Goal: Transaction & Acquisition: Purchase product/service

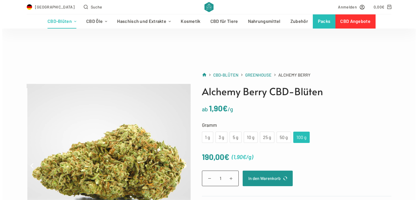
scroll to position [57, 0]
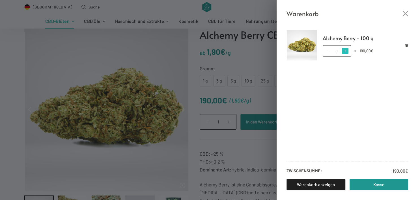
click at [347, 52] on span at bounding box center [345, 51] width 6 height 6
type input "2"
click at [327, 50] on span at bounding box center [328, 51] width 6 height 6
type input "1"
click at [319, 182] on link "Warenkorb anzeigen" at bounding box center [315, 184] width 59 height 11
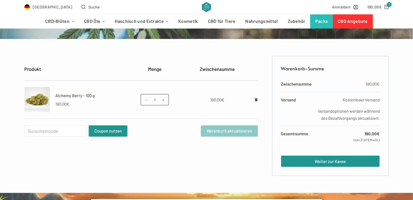
scroll to position [85, 0]
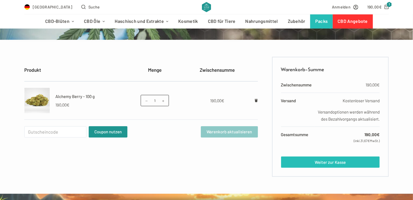
click at [324, 168] on link "Weiter zur Kasse" at bounding box center [330, 162] width 99 height 11
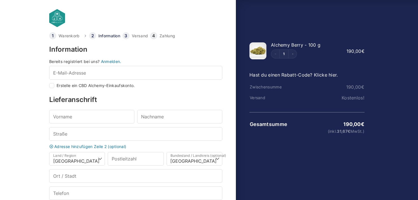
select select "DE-BE"
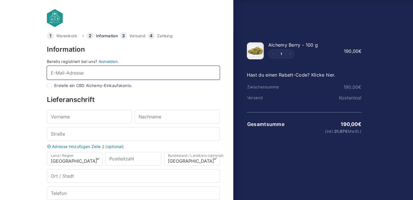
click at [83, 74] on input "E-Mail-Adresse *" at bounding box center [133, 73] width 173 height 14
type input "sos"
checkbox input "true"
type input "sos70@gmx.de"
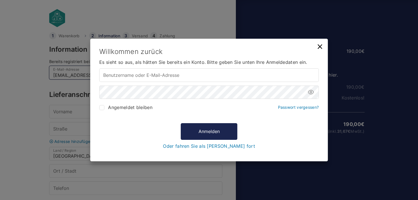
type input "sos70@gmx.de"
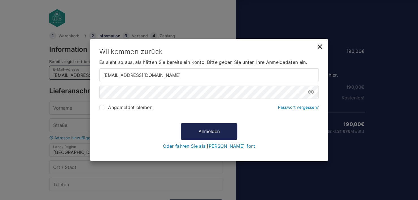
type input "sos70@gmx.de"
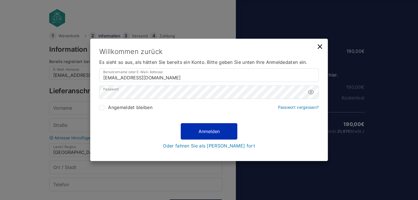
click at [209, 132] on button "Anmelden" at bounding box center [209, 131] width 57 height 16
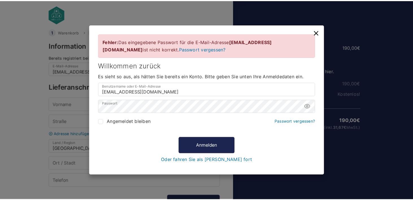
scroll to position [4, 0]
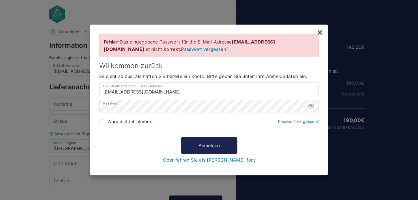
click at [181, 51] on link "Passwort vergessen?" at bounding box center [204, 49] width 47 height 6
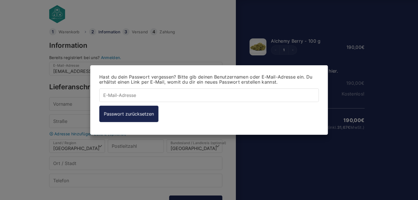
type input "[EMAIL_ADDRESS][DOMAIN_NAME]"
click at [149, 154] on div "Hast du dein Passwort vergessen? Bitte gib deinen Benutzernamen oder E-Mail-Adr…" at bounding box center [209, 100] width 418 height 200
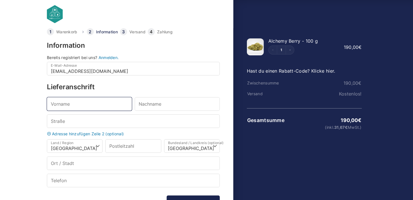
click at [96, 104] on input "Vorname *" at bounding box center [89, 104] width 85 height 14
type input "Karima"
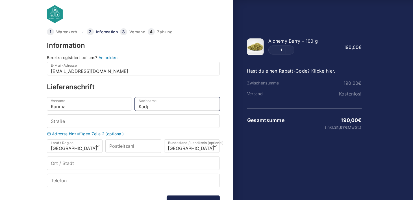
type input "Kadj"
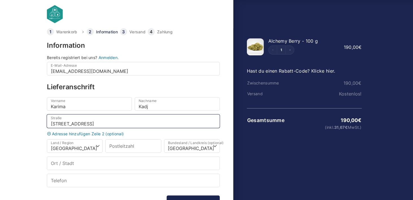
click at [75, 124] on input "Hauptstrasse 226" at bounding box center [133, 121] width 173 height 14
type input "[STREET_ADDRESS]"
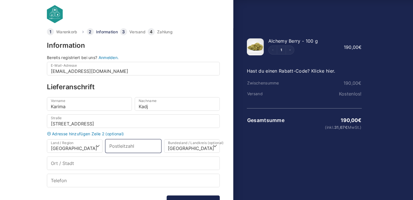
click at [126, 144] on input "Postleitzahl *" at bounding box center [133, 146] width 56 height 14
type input "55743"
select select
type input "55743"
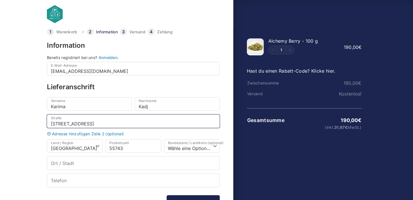
click at [164, 113] on div "Vorname * Karima Nachname * Kadj Straße * Hauptstraße 226 Adresse hinzufügen Ze…" at bounding box center [133, 142] width 173 height 90
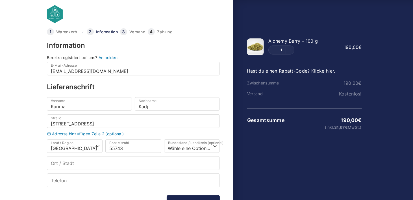
click at [146, 89] on h3 "Lieferanschrift" at bounding box center [133, 87] width 173 height 7
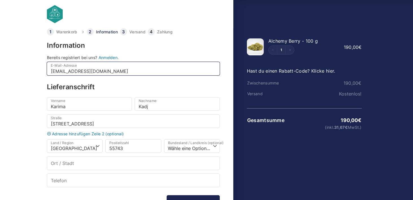
click at [124, 72] on input "sos70@gmx.de" at bounding box center [133, 69] width 173 height 14
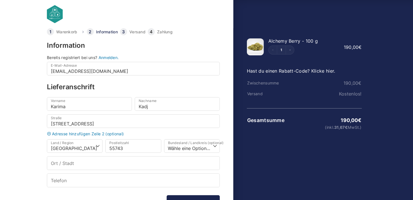
drag, startPoint x: 110, startPoint y: 81, endPoint x: 115, endPoint y: 92, distance: 12.3
click at [115, 92] on div "Information Bereits registriert bei uns? Anmelden. E-Mail-Adresse * sos70@gmx.d…" at bounding box center [133, 135] width 173 height 187
click at [38, 26] on body "Warenkorb Information Versand Zahlung Information Bereits registriert bei uns? …" at bounding box center [206, 87] width 413 height 182
drag, startPoint x: 38, startPoint y: 26, endPoint x: 33, endPoint y: 165, distance: 138.6
click at [33, 165] on body "Warenkorb Information Versand Zahlung Information Bereits registriert bei uns? …" at bounding box center [206, 87] width 413 height 182
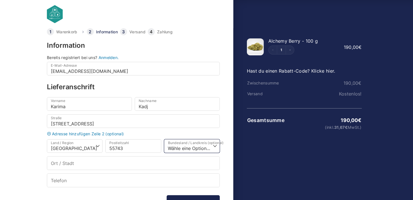
click at [172, 146] on select "Wähle eine Option… Baden-Württemberg Bayern Berlin Brandenburg Bremen Hamburg H…" at bounding box center [192, 146] width 56 height 14
select select "DE-RP"
click at [164, 139] on select "Wähle eine Option… Baden-Württemberg Bayern Berlin Brandenburg Bremen Hamburg H…" at bounding box center [192, 146] width 56 height 14
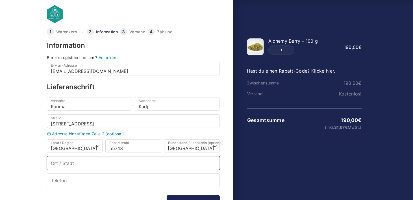
click at [88, 162] on input "Ort / Stadt *" at bounding box center [133, 163] width 173 height 14
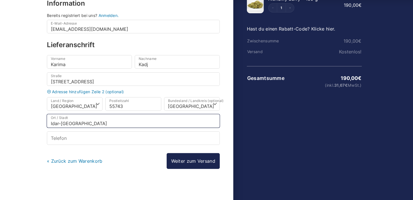
type input "Idar-Oberstein"
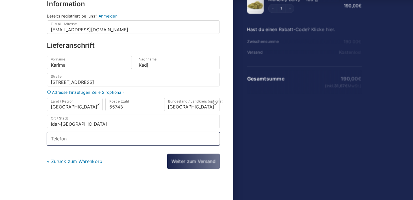
click at [98, 139] on input "Telefon *" at bounding box center [133, 139] width 173 height 14
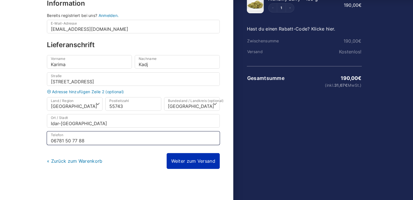
type input "06781 50 77 88"
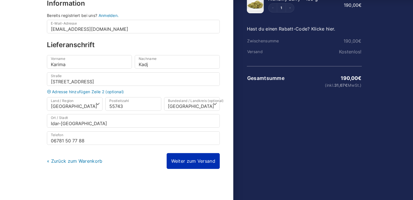
click at [202, 160] on link "Weiter zum Versand" at bounding box center [193, 161] width 53 height 16
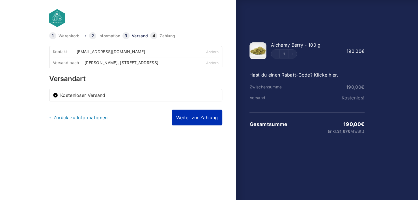
click at [188, 118] on link "Weiter zur Zahlung" at bounding box center [197, 118] width 51 height 16
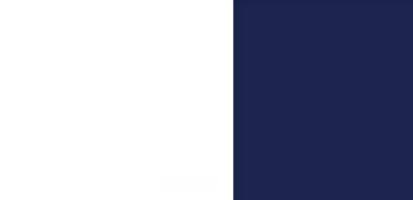
scroll to position [170, 0]
click at [49, 119] on input "Ich habe die Geschäftsbedingungen gelesen und stimme ihnen zu. *" at bounding box center [49, 120] width 5 height 5
checkbox input "true"
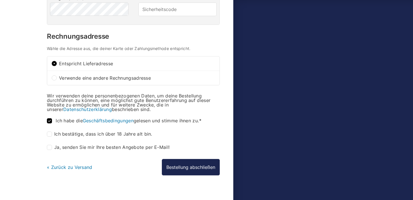
click at [48, 133] on input "Ich bestätige, dass ich über 18 Jahre alt bin. *" at bounding box center [49, 134] width 5 height 5
checkbox input "true"
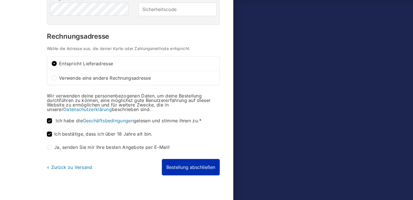
click at [198, 164] on button "Bestellung abschließen" at bounding box center [191, 167] width 58 height 16
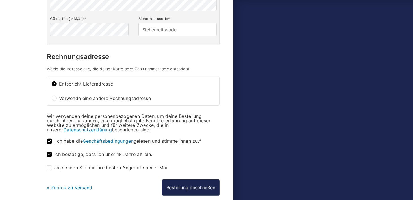
scroll to position [198, 0]
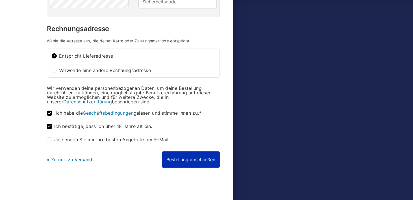
click at [192, 156] on button "Bestellung abschließen" at bounding box center [191, 159] width 58 height 16
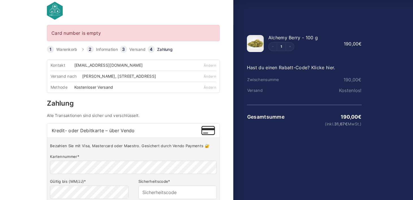
scroll to position [4, 0]
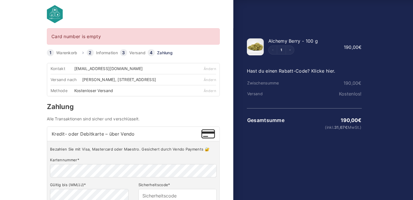
click at [210, 134] on img at bounding box center [209, 133] width 14 height 9
click at [0, 0] on input "Kredit- oder Debitkarte – über Vendo" at bounding box center [0, 0] width 0 height 0
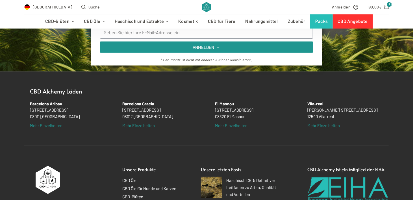
scroll to position [170, 0]
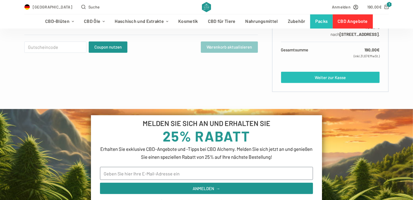
click at [329, 76] on link "Weiter zur Kasse" at bounding box center [330, 77] width 99 height 11
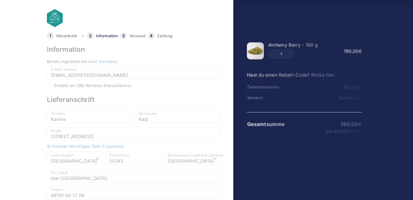
select select "DE-RP"
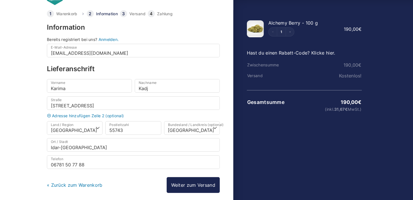
scroll to position [46, 0]
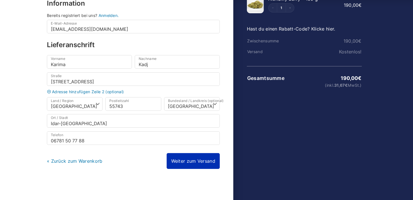
click at [202, 155] on link "Weiter zum Versand" at bounding box center [193, 161] width 53 height 16
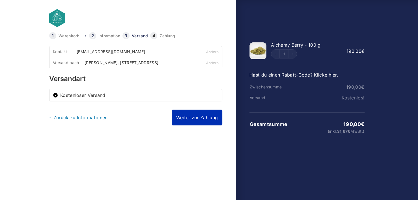
click at [191, 117] on link "Weiter zur Zahlung" at bounding box center [197, 118] width 51 height 16
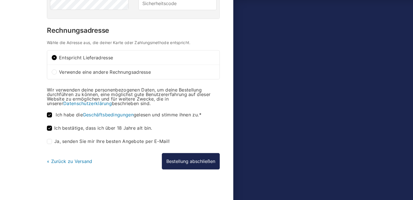
scroll to position [177, 0]
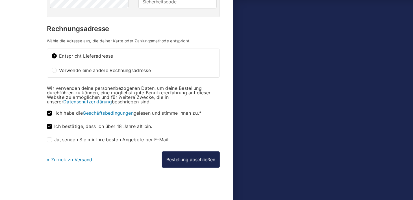
click at [77, 157] on link "« Zurück zu Versand" at bounding box center [70, 160] width 46 height 6
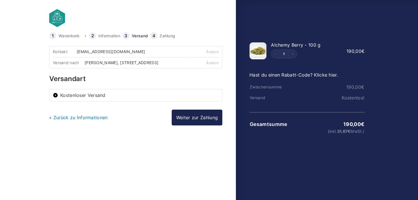
click at [157, 87] on div "Versandart Kostenloser Versand" at bounding box center [135, 88] width 173 height 26
click at [67, 35] on link "Warenkorb" at bounding box center [69, 36] width 21 height 4
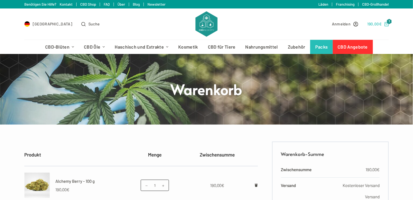
click at [388, 23] on span "1" at bounding box center [389, 21] width 5 height 5
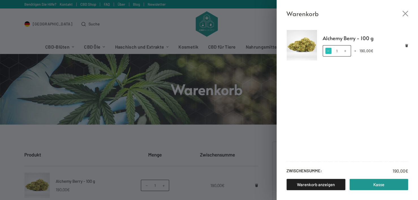
click at [326, 50] on span at bounding box center [328, 51] width 6 height 6
type input "0"
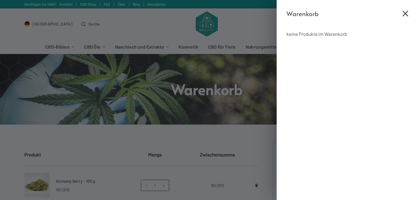
click at [407, 11] on icon "Close cart drawer" at bounding box center [405, 14] width 6 height 6
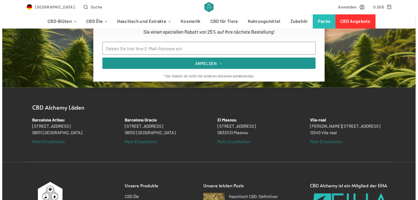
scroll to position [339, 0]
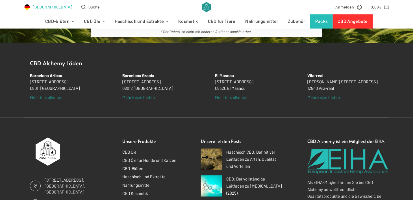
click at [43, 7] on span "[GEOGRAPHIC_DATA]" at bounding box center [53, 7] width 40 height 7
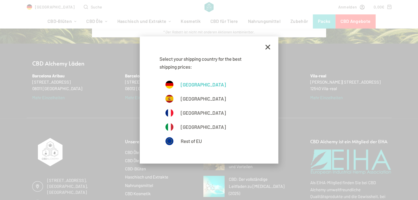
click at [180, 84] on link "[GEOGRAPHIC_DATA]" at bounding box center [209, 84] width 88 height 8
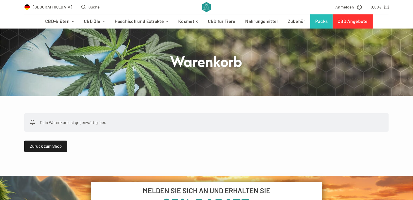
scroll to position [28, 0]
click at [50, 144] on link "Zurück zum Shop" at bounding box center [45, 146] width 43 height 11
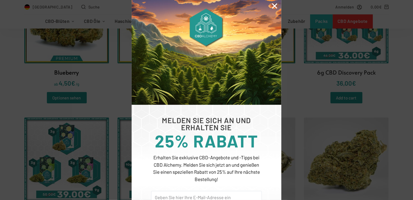
scroll to position [226, 0]
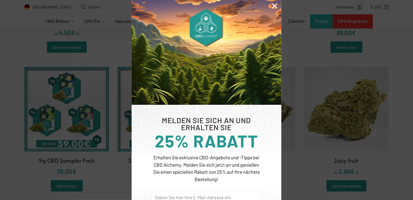
click at [274, 5] on icon "Close" at bounding box center [274, 5] width 7 height 7
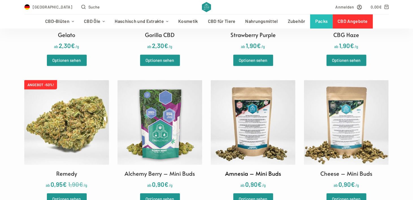
scroll to position [707, 0]
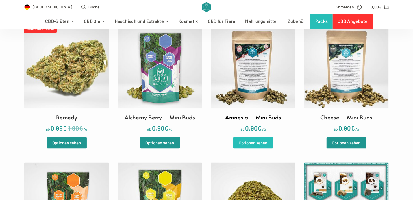
click at [252, 143] on link "Optionen sehen" at bounding box center [253, 142] width 40 height 11
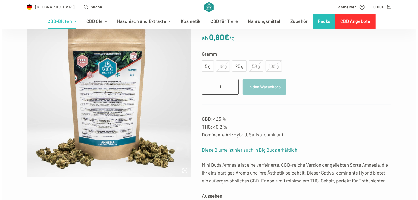
scroll to position [85, 0]
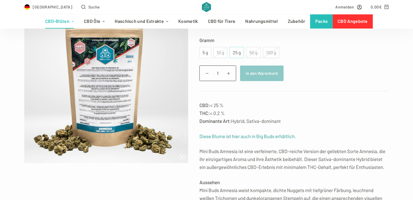
click at [236, 53] on div "25 g" at bounding box center [237, 52] width 8 height 7
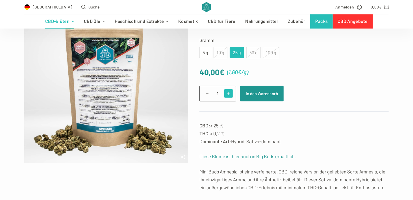
click at [227, 92] on span at bounding box center [228, 93] width 9 height 9
click at [228, 92] on span at bounding box center [228, 93] width 9 height 9
click at [228, 91] on span at bounding box center [228, 93] width 9 height 9
type input "4"
click at [261, 92] on button "In den Warenkorb" at bounding box center [262, 94] width 44 height 16
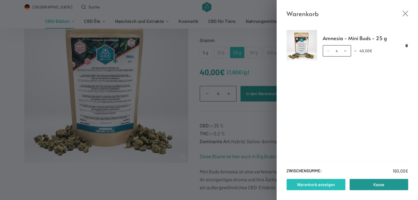
click at [319, 185] on link "Warenkorb anzeigen" at bounding box center [315, 184] width 59 height 11
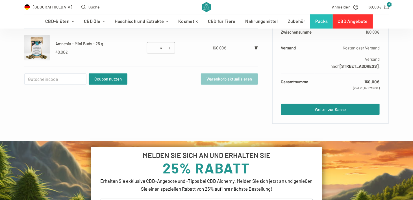
scroll to position [141, 0]
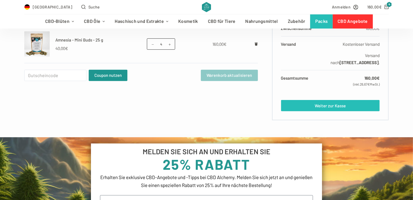
click at [332, 104] on link "Weiter zur Kasse" at bounding box center [330, 105] width 99 height 11
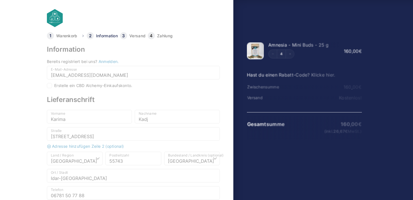
select select "DE-RP"
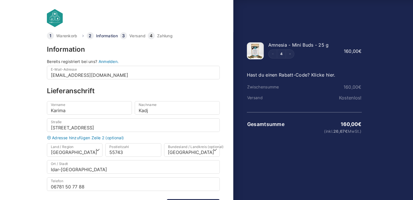
click at [106, 61] on link "Anmelden." at bounding box center [109, 61] width 20 height 5
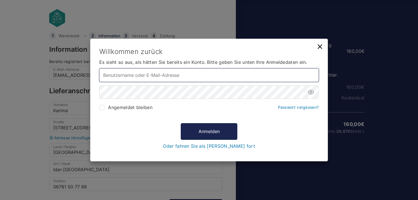
type input "[EMAIL_ADDRESS][DOMAIN_NAME]"
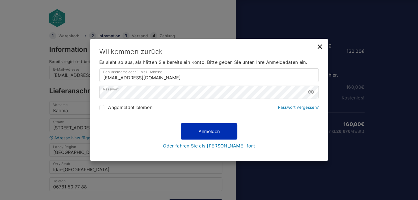
click at [213, 130] on button "Anmelden" at bounding box center [209, 131] width 57 height 16
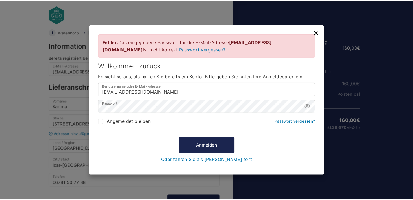
scroll to position [4, 0]
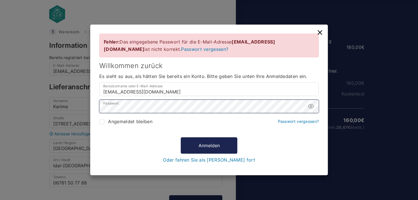
click at [53, 98] on div "Fehler: Das eingegebene Passwort für die E-Mail-Adresse sos70@gmx.de ist nicht …" at bounding box center [209, 100] width 418 height 200
click at [308, 107] on icon at bounding box center [310, 106] width 7 height 7
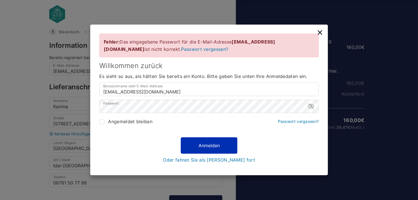
click at [214, 142] on button "Anmelden" at bounding box center [209, 145] width 57 height 16
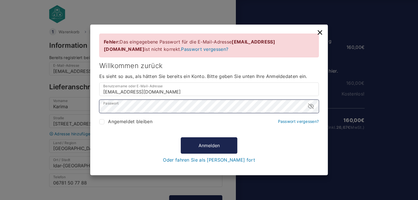
click at [73, 105] on div "Fehler: Das eingegebene Passwort für die E-Mail-Adresse sos70@gmx.de ist nicht …" at bounding box center [209, 100] width 418 height 200
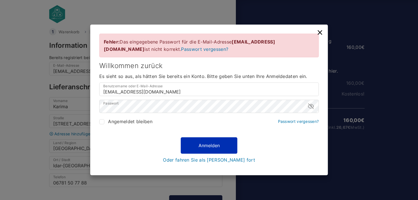
click at [216, 146] on button "Anmelden" at bounding box center [209, 145] width 57 height 16
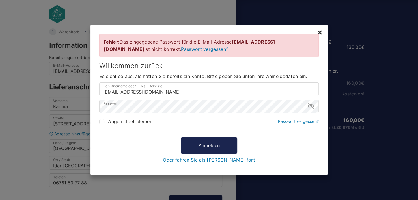
click at [181, 49] on link "Passwort vergessen?" at bounding box center [204, 49] width 47 height 6
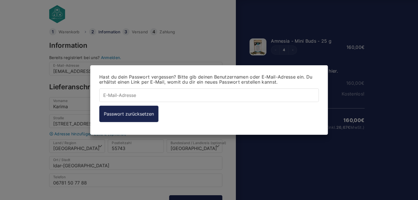
type input "sos70@gmx.de"
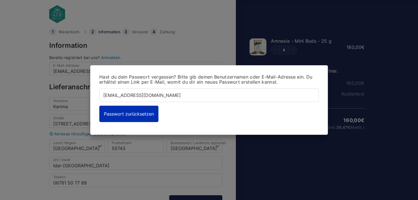
click at [122, 116] on button "Passwort zurücksetzen" at bounding box center [128, 114] width 59 height 16
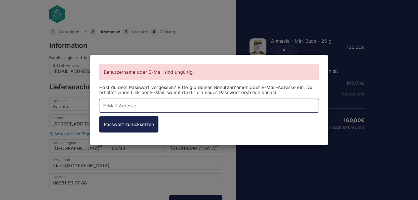
click at [120, 106] on input "E-Mail-Adresse *" at bounding box center [208, 106] width 219 height 14
type input "sos70@gmx.de"
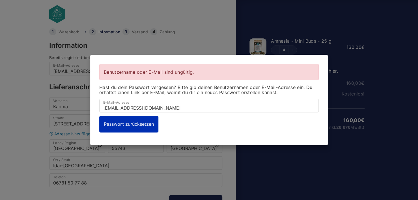
click at [130, 122] on button "Passwort zurücksetzen" at bounding box center [128, 124] width 59 height 16
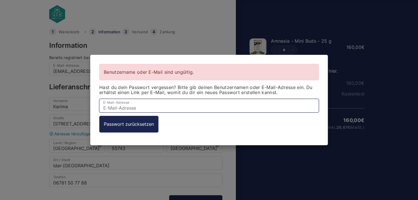
click at [134, 103] on input "E-Mail-Adresse *" at bounding box center [208, 106] width 219 height 14
type input "sos70@gmx.de"
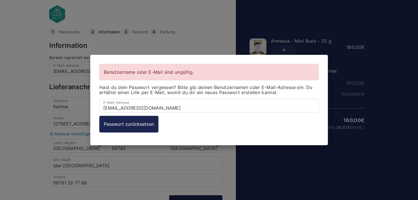
click at [384, 73] on div "Benutzername oder E-Mail sind ungültig. Hast du dein Passwort vergessen? Bitte …" at bounding box center [209, 100] width 418 height 200
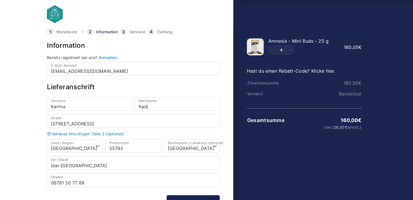
click at [109, 57] on link "Anmelden." at bounding box center [109, 57] width 20 height 5
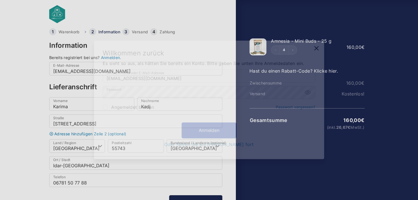
click at [202, 130] on button "Anmelden" at bounding box center [209, 131] width 57 height 16
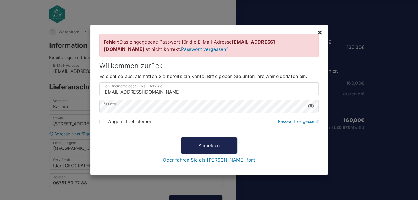
click at [311, 105] on icon at bounding box center [310, 106] width 7 height 7
click at [72, 105] on div "Fehler: Das eingegebene Passwort für die E-Mail-Adresse sos70@gmx.de ist nicht …" at bounding box center [209, 100] width 418 height 200
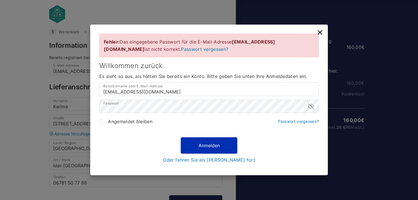
click at [211, 142] on button "Anmelden" at bounding box center [209, 145] width 57 height 16
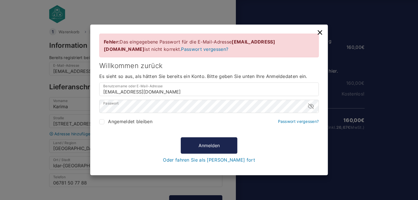
click at [181, 51] on link "Passwort vergessen?" at bounding box center [204, 49] width 47 height 6
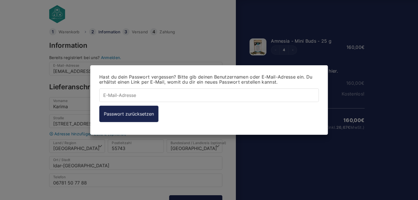
type input "[EMAIL_ADDRESS][DOMAIN_NAME]"
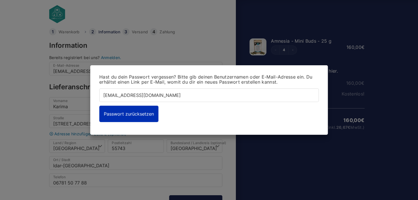
click at [140, 112] on button "Passwort zurücksetzen" at bounding box center [128, 114] width 59 height 16
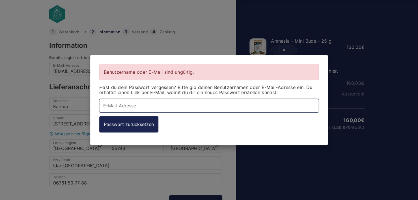
click at [138, 105] on input "E-Mail-Adresse *" at bounding box center [208, 106] width 219 height 14
type input "sos70@gmx.de"
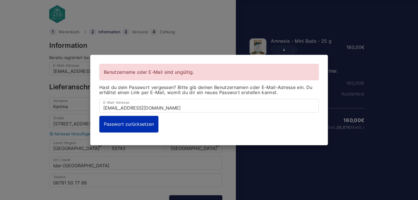
click at [144, 126] on button "Passwort zurücksetzen" at bounding box center [128, 124] width 59 height 16
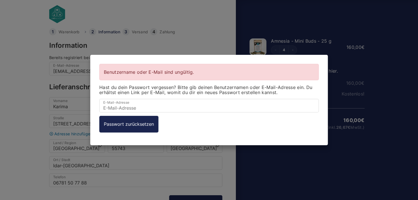
click at [126, 174] on div "Benutzername oder E-Mail sind ungültig. Hast du dein Passwort vergessen? Bitte …" at bounding box center [209, 100] width 418 height 200
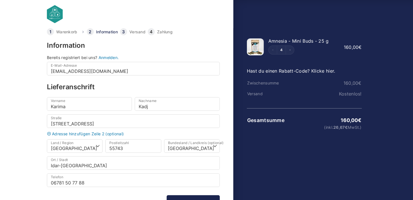
click at [111, 59] on link "Anmelden." at bounding box center [109, 57] width 20 height 5
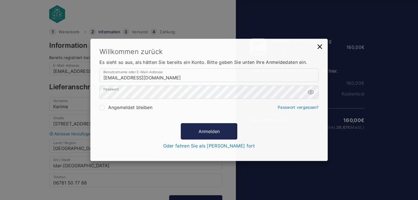
click at [101, 107] on input "Angemeldet bleiben" at bounding box center [101, 107] width 5 height 5
click at [311, 92] on icon at bounding box center [310, 92] width 7 height 7
click at [100, 107] on input "Angemeldet bleiben" at bounding box center [101, 107] width 5 height 5
checkbox input "false"
click at [217, 145] on link "Oder fahren Sie als Gast fort" at bounding box center [209, 146] width 92 height 5
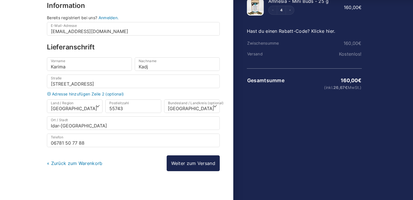
scroll to position [46, 0]
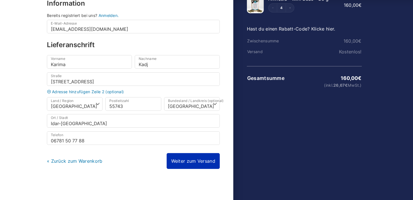
click at [191, 160] on link "Weiter zum Versand" at bounding box center [193, 161] width 53 height 16
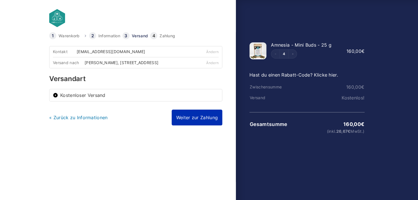
click at [189, 116] on link "Weiter zur Zahlung" at bounding box center [197, 118] width 51 height 16
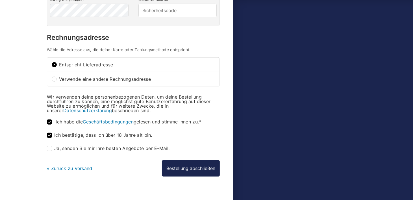
scroll to position [177, 0]
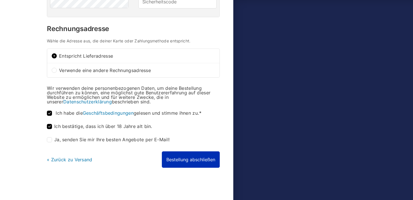
click at [183, 159] on button "Bestellung abschließen" at bounding box center [191, 159] width 58 height 16
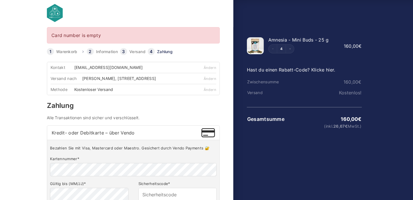
scroll to position [4, 0]
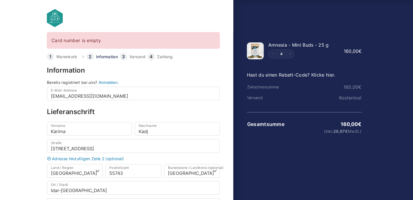
click at [103, 83] on link "Anmelden." at bounding box center [109, 82] width 20 height 5
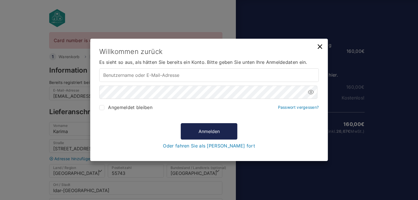
type input "[EMAIL_ADDRESS][DOMAIN_NAME]"
click at [304, 107] on link "Passwort vergessen?" at bounding box center [298, 107] width 41 height 5
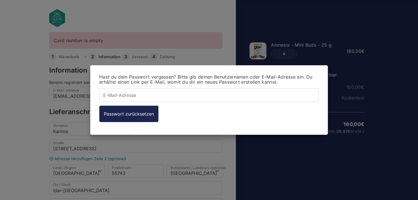
type input "[EMAIL_ADDRESS][DOMAIN_NAME]"
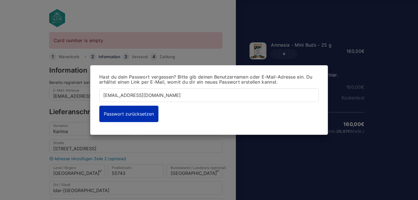
click at [144, 114] on button "Passwort zurücksetzen" at bounding box center [128, 114] width 59 height 16
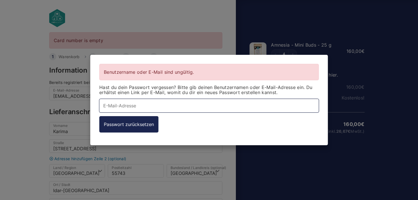
click at [144, 105] on input "E-Mail-Adresse *" at bounding box center [208, 106] width 219 height 14
type input "[EMAIL_ADDRESS][DOMAIN_NAME]"
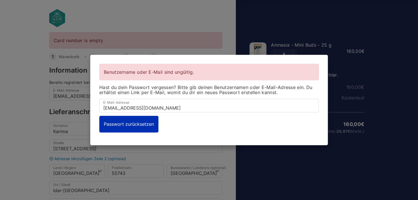
click at [140, 122] on button "Passwort zurücksetzen" at bounding box center [128, 124] width 59 height 16
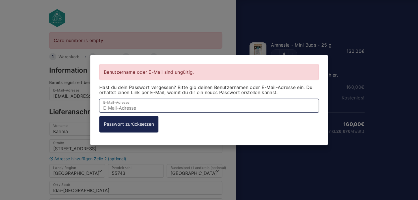
click at [138, 107] on input "E-Mail-Adresse *" at bounding box center [208, 106] width 219 height 14
click at [126, 107] on input "E-Mail-Adresse *" at bounding box center [208, 106] width 219 height 14
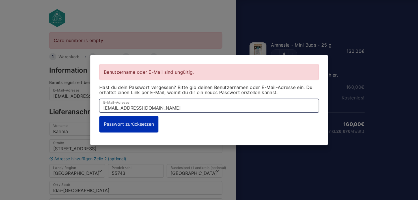
type input "sos70-1@gmx.de"
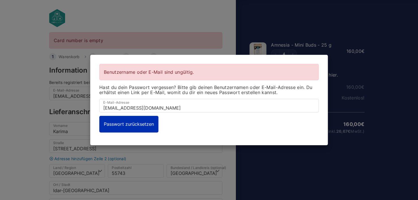
click at [148, 122] on button "Passwort zurücksetzen" at bounding box center [128, 124] width 59 height 16
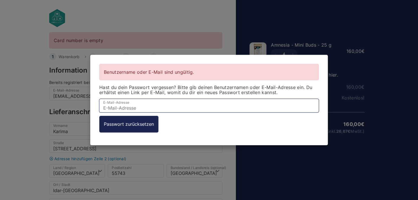
click at [144, 108] on input "E-Mail-Adresse *" at bounding box center [208, 106] width 219 height 14
type input "sos70@gmx.de"
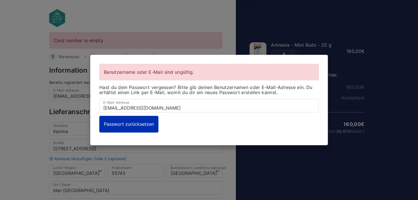
click at [142, 122] on button "Passwort zurücksetzen" at bounding box center [128, 124] width 59 height 16
click at [146, 122] on button "Passwort zurücksetzen" at bounding box center [128, 124] width 59 height 16
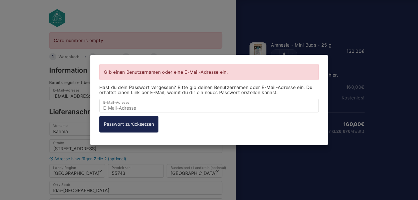
click at [155, 21] on div "Gib einen Benutzernamen oder eine E-Mail-Adresse ein. Hast du dein Passwort ver…" at bounding box center [209, 100] width 418 height 200
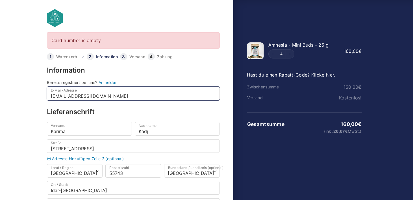
click at [88, 98] on input "sos70@gmx.de" at bounding box center [133, 94] width 173 height 14
drag, startPoint x: 86, startPoint y: 96, endPoint x: 50, endPoint y: 95, distance: 35.9
click at [50, 95] on input "sos70@gmx.de" at bounding box center [133, 94] width 173 height 14
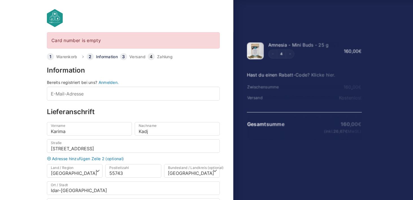
click at [112, 84] on link "Anmelden." at bounding box center [109, 82] width 20 height 5
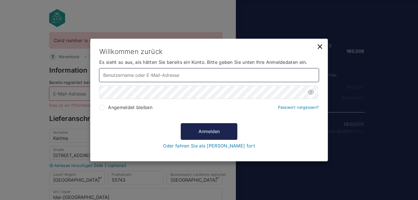
type input "sos70@gmx.de"
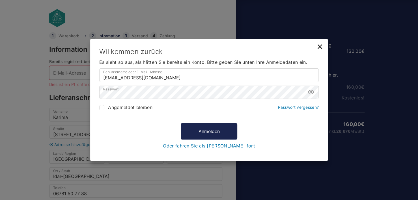
click at [103, 107] on input "Angemeldet bleiben" at bounding box center [101, 107] width 5 height 5
checkbox input "true"
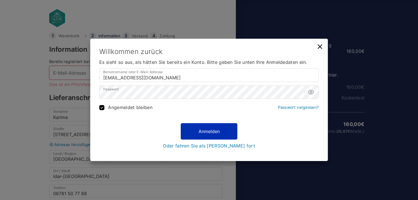
click at [216, 131] on button "Anmelden" at bounding box center [209, 131] width 57 height 16
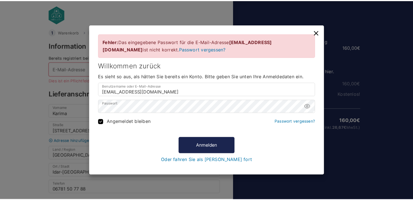
scroll to position [4, 0]
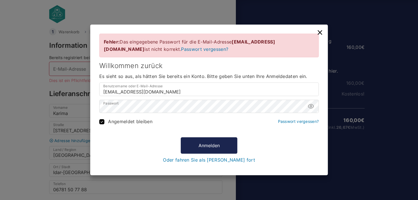
click at [181, 50] on link "Passwort vergessen?" at bounding box center [204, 49] width 47 height 6
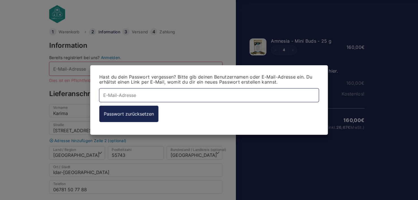
click at [136, 97] on input "E-Mail-Adresse *" at bounding box center [208, 95] width 219 height 14
type input "sos70@gmx.de"
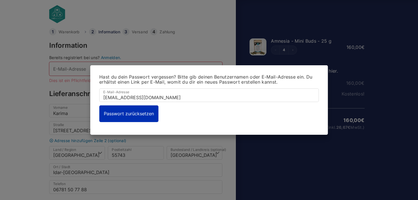
click at [139, 113] on button "Passwort zurücksetzen" at bounding box center [128, 114] width 59 height 16
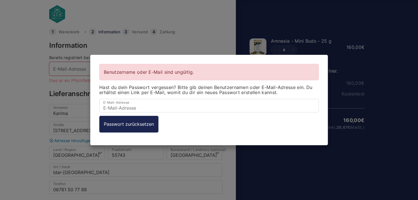
click at [223, 38] on div "Benutzername oder E-Mail sind ungültig. Hast du dein Passwort vergessen? Bitte …" at bounding box center [209, 100] width 418 height 200
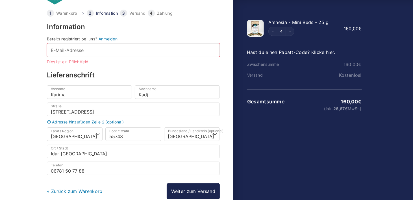
scroll to position [0, 0]
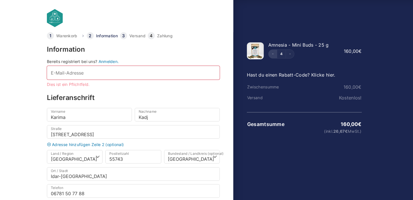
click at [271, 54] on button "Decrement" at bounding box center [273, 54] width 8 height 8
click at [271, 54] on div "3" at bounding box center [303, 53] width 71 height 9
click at [271, 53] on button "Decrement" at bounding box center [273, 54] width 8 height 8
click at [272, 53] on icon "Decrement" at bounding box center [273, 54] width 2 height 2
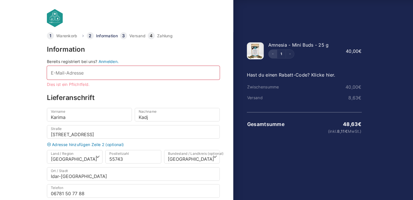
click at [271, 52] on button "Decrement" at bounding box center [273, 54] width 8 height 8
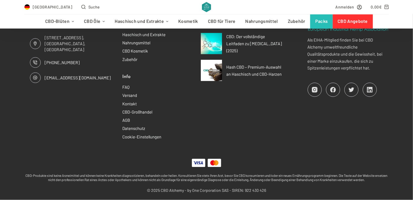
scroll to position [406, 0]
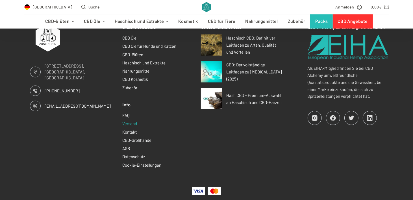
click at [133, 123] on link "Versand" at bounding box center [130, 123] width 15 height 5
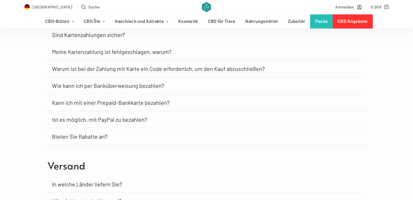
scroll to position [201, 0]
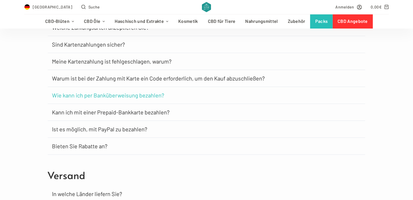
click at [122, 97] on link "Wie kann ich per Banküberweisung bezahlen?" at bounding box center [108, 95] width 112 height 6
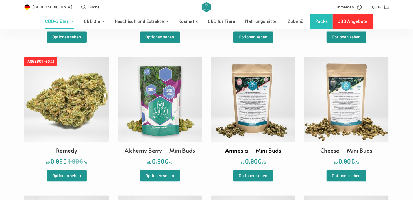
scroll to position [735, 0]
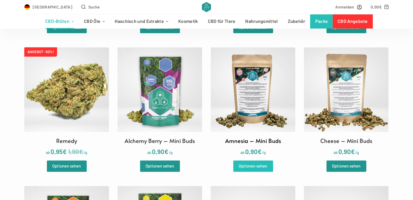
click at [258, 164] on link "Optionen sehen" at bounding box center [253, 166] width 40 height 11
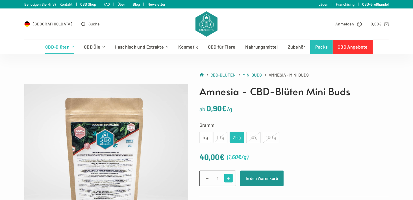
click at [228, 176] on span at bounding box center [228, 178] width 9 height 9
type input "4"
click at [250, 181] on button "In den Warenkorb" at bounding box center [262, 179] width 44 height 16
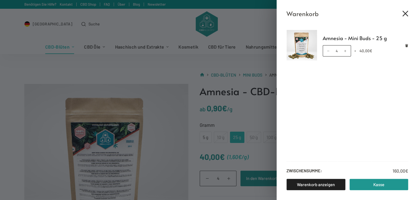
click at [408, 15] on div "Warenkorb" at bounding box center [346, 9] width 141 height 19
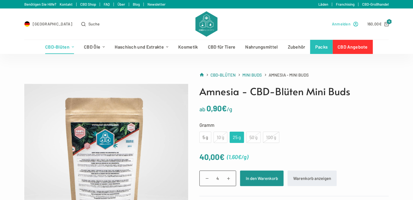
click at [344, 24] on span "Anmelden" at bounding box center [341, 24] width 19 height 7
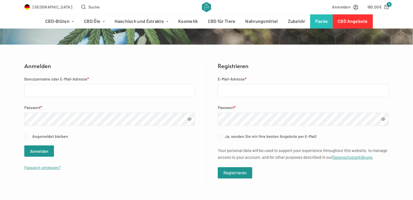
scroll to position [85, 0]
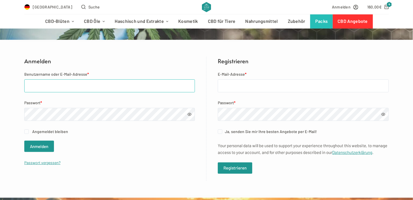
type input "[EMAIL_ADDRESS][DOMAIN_NAME]"
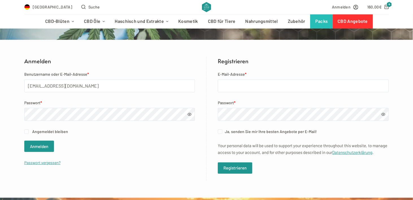
click at [188, 114] on span at bounding box center [190, 114] width 4 height 4
click at [237, 87] on input "E-Mail-Adresse *" at bounding box center [303, 85] width 171 height 13
type input "sos70@gmx.de"
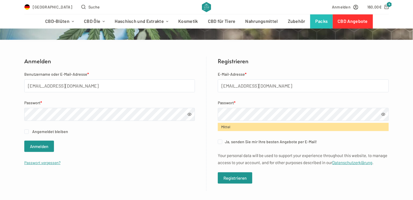
click at [384, 114] on span at bounding box center [384, 114] width 4 height 4
click at [28, 133] on input "Angemeldet bleiben" at bounding box center [26, 131] width 5 height 5
checkbox input "true"
click at [383, 115] on span at bounding box center [384, 114] width 4 height 4
click at [386, 5] on icon "Shopping cart" at bounding box center [387, 7] width 4 height 4
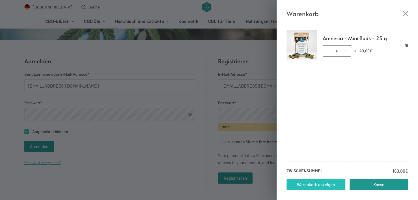
click at [323, 185] on link "Warenkorb anzeigen" at bounding box center [315, 184] width 59 height 11
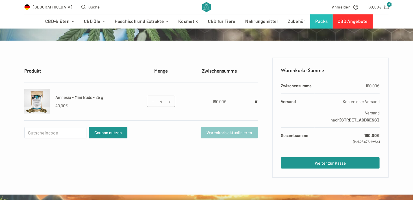
scroll to position [85, 0]
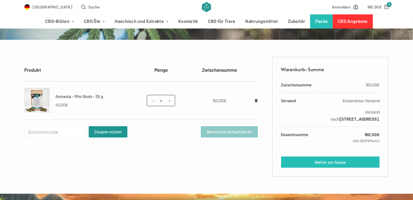
click at [336, 163] on link "Weiter zur Kasse" at bounding box center [330, 162] width 99 height 11
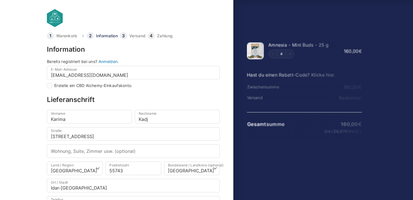
select select "DE-RP"
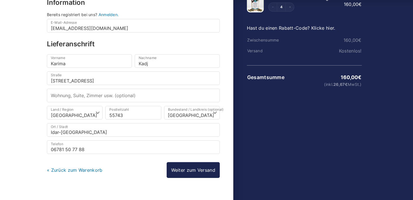
scroll to position [55, 0]
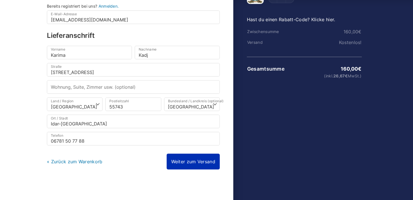
click at [202, 158] on link "Weiter zum Versand" at bounding box center [193, 162] width 53 height 16
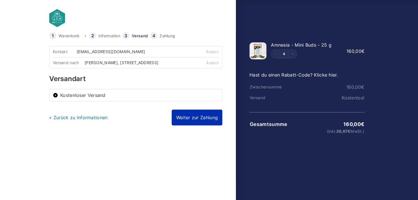
click at [198, 115] on link "Weiter zur Zahlung" at bounding box center [197, 118] width 51 height 16
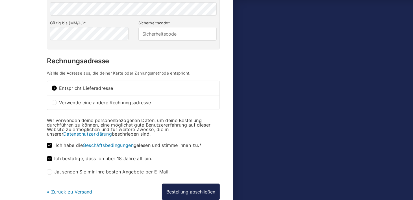
scroll to position [170, 0]
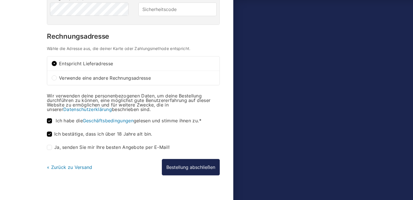
click at [118, 121] on link "Geschäftsbedingungen" at bounding box center [108, 121] width 51 height 6
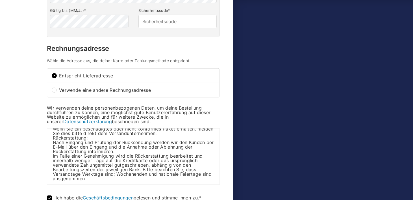
scroll to position [480, 0]
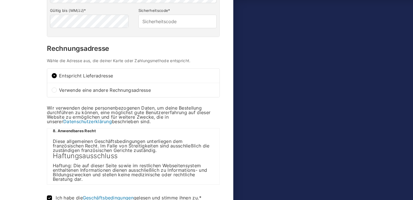
click at [215, 106] on p "Wir verwenden deine personenbezogenen Daten, um deine Bestellung durchführen zu…" at bounding box center [133, 115] width 173 height 18
click at [225, 104] on div "Warenkorb Information Versand Zahlung Information Bereits registriert bei uns? …" at bounding box center [140, 80] width 188 height 411
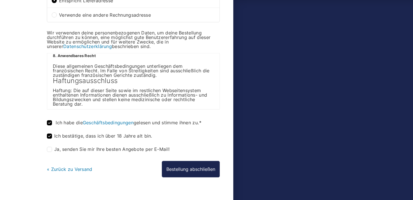
scroll to position [242, 0]
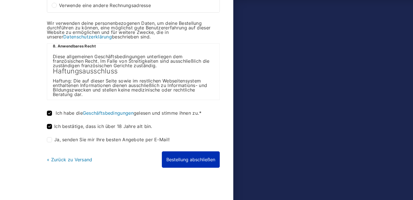
click at [204, 159] on button "Bestellung abschließen" at bounding box center [191, 159] width 58 height 16
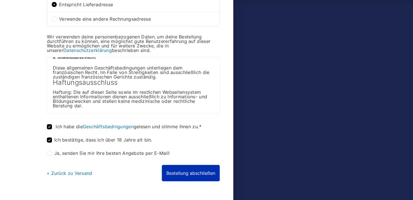
scroll to position [258, 0]
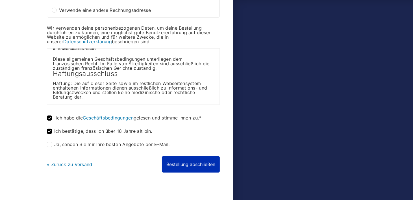
click at [173, 163] on button "Bestellung abschließen" at bounding box center [191, 164] width 58 height 16
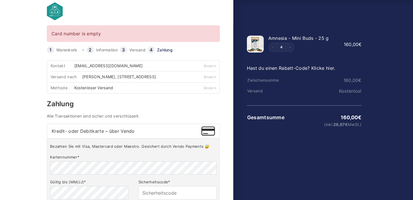
scroll to position [4, 0]
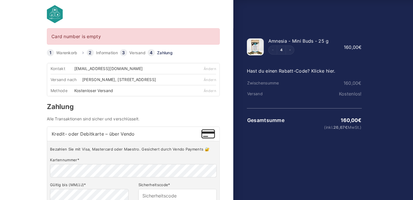
drag, startPoint x: 309, startPoint y: 70, endPoint x: 277, endPoint y: 155, distance: 90.2
drag, startPoint x: 179, startPoint y: 91, endPoint x: 123, endPoint y: 100, distance: 56.4
click at [163, 91] on div "Methode Kostenloser Versand" at bounding box center [120, 90] width 138 height 11
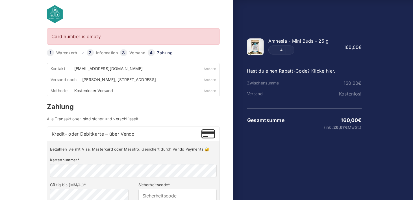
scroll to position [0, 0]
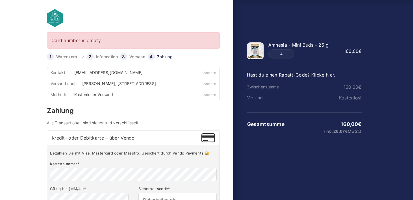
click at [71, 57] on link "Warenkorb" at bounding box center [66, 57] width 21 height 4
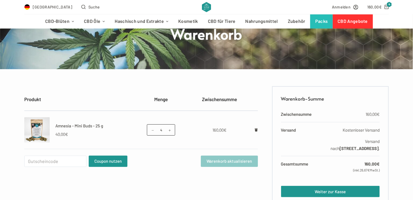
scroll to position [85, 0]
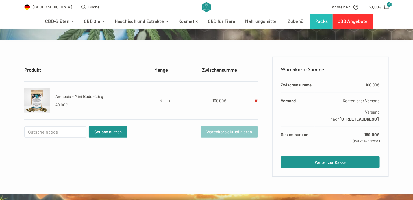
click at [256, 100] on icon "Remove Amnesia - Mini Buds - 25 g from cart" at bounding box center [256, 100] width 3 height 3
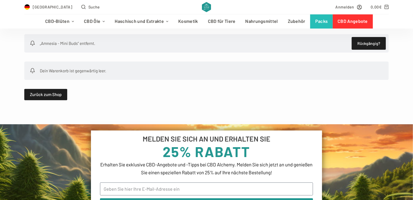
scroll to position [113, 0]
